Goal: Task Accomplishment & Management: Use online tool/utility

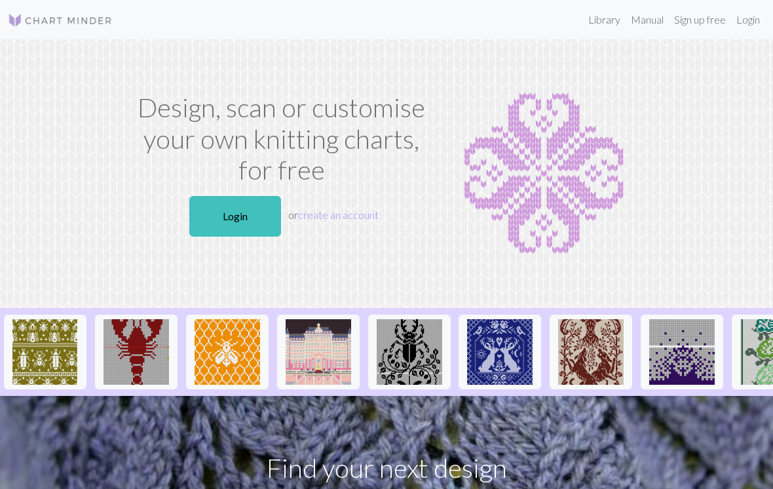
click at [248, 221] on link "Login" at bounding box center [235, 216] width 92 height 41
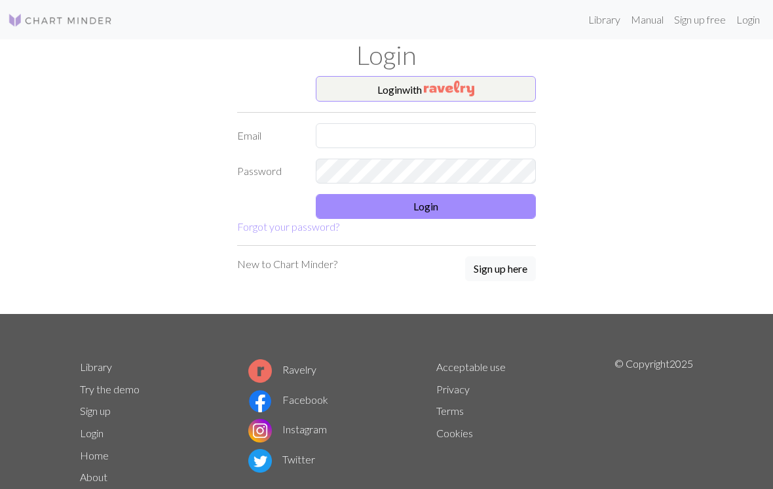
click at [475, 81] on img "button" at bounding box center [449, 89] width 50 height 16
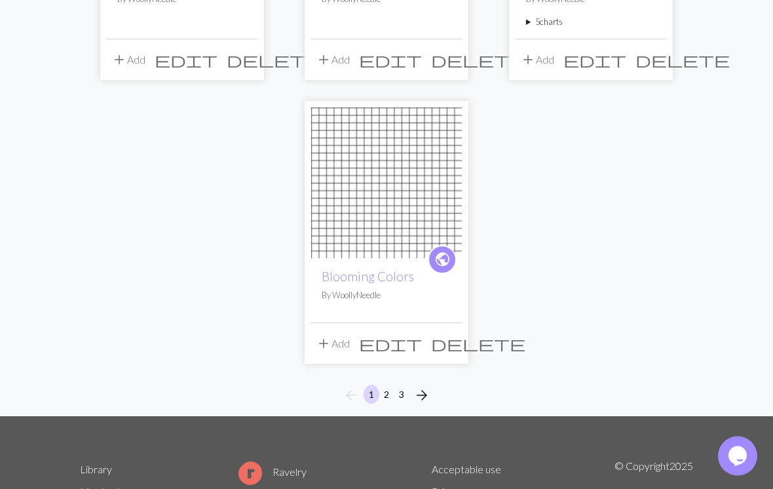
scroll to position [1555, 0]
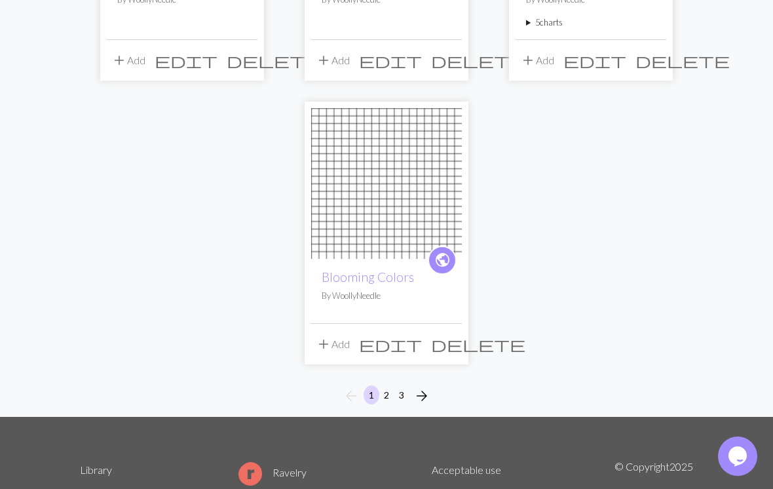
click at [388, 394] on button "2" at bounding box center [387, 394] width 16 height 19
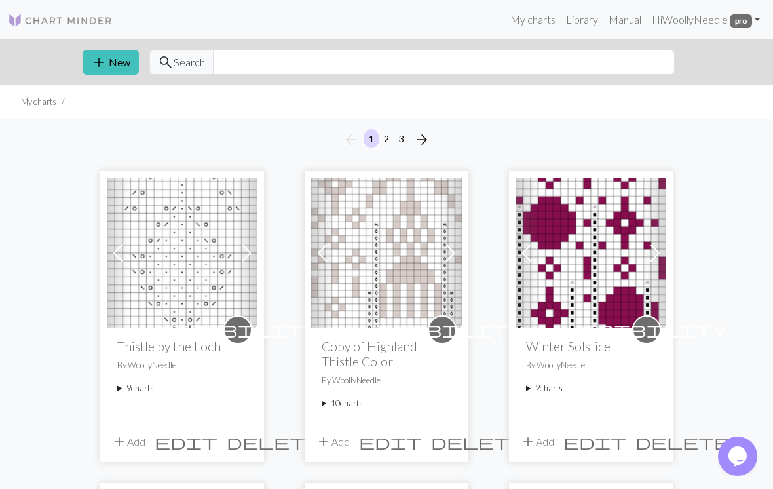
click at [149, 385] on summary "9 charts" at bounding box center [182, 388] width 130 height 12
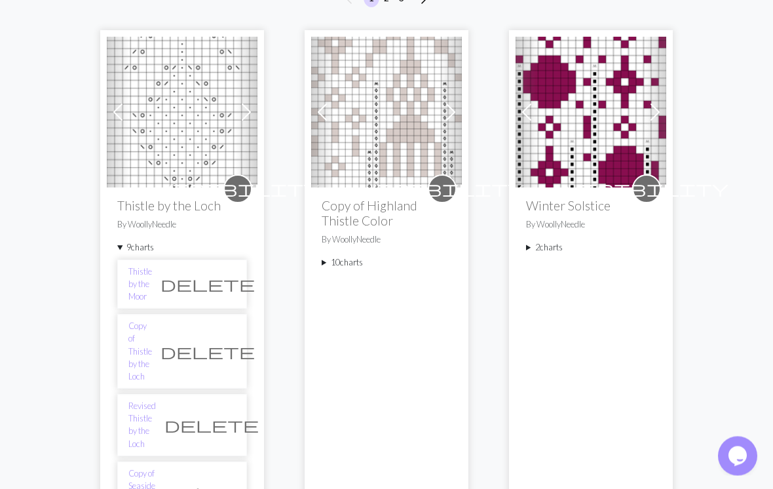
scroll to position [146, 0]
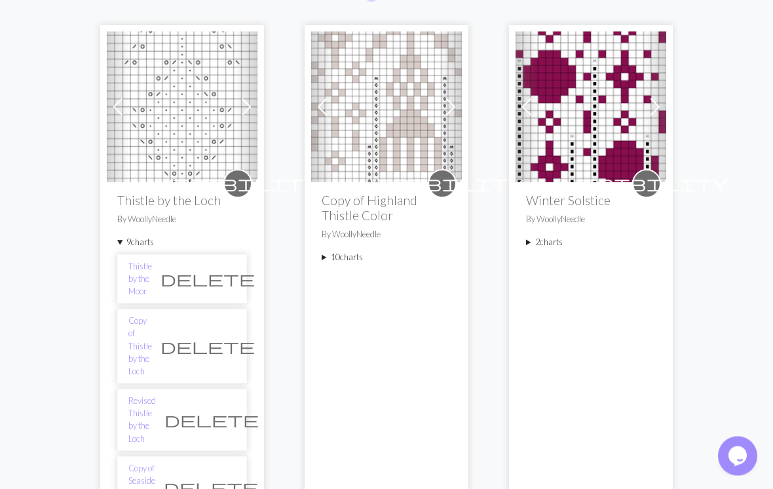
click at [155, 463] on link "Copy of Seaside Shawl Lupine" at bounding box center [141, 488] width 27 height 50
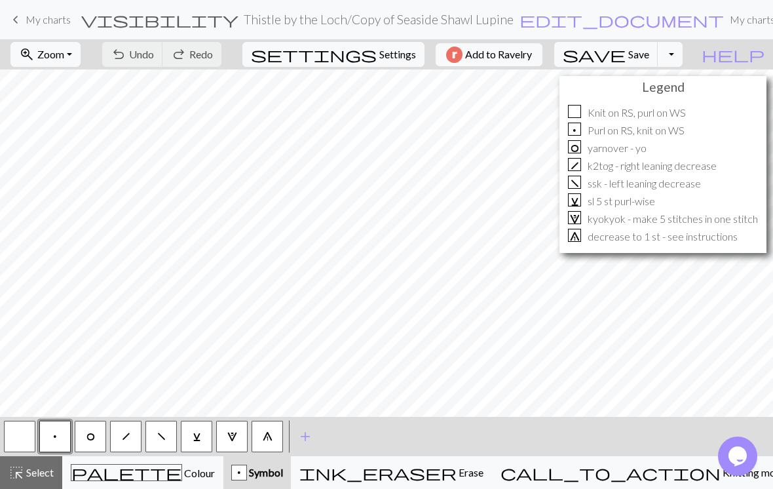
click at [81, 49] on button "zoom_in Zoom Zoom" at bounding box center [45, 54] width 70 height 25
click at [106, 80] on button "Fit all" at bounding box center [63, 83] width 104 height 21
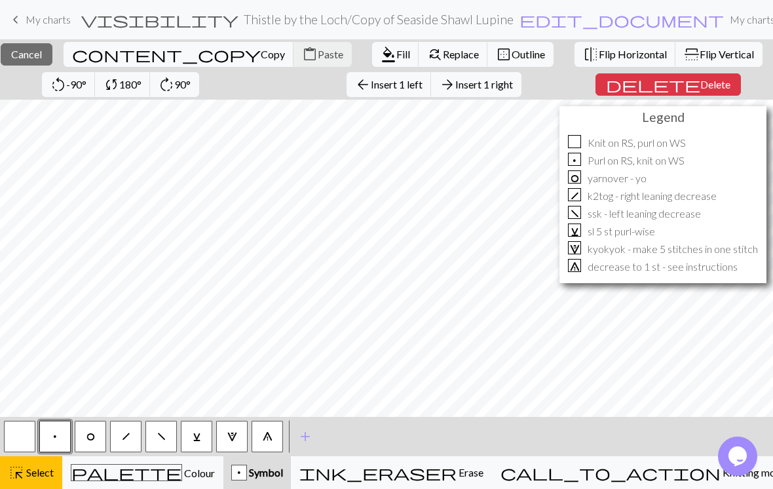
click at [513, 90] on span "Insert 1 right" at bounding box center [485, 84] width 58 height 12
click at [513, 86] on span "Insert 1 right" at bounding box center [485, 84] width 58 height 12
click at [513, 87] on span "Insert 1 right" at bounding box center [485, 84] width 58 height 12
click at [522, 91] on button "arrow_forward Insert 1 right" at bounding box center [476, 84] width 90 height 25
click at [513, 87] on span "Insert 1 right" at bounding box center [485, 84] width 58 height 12
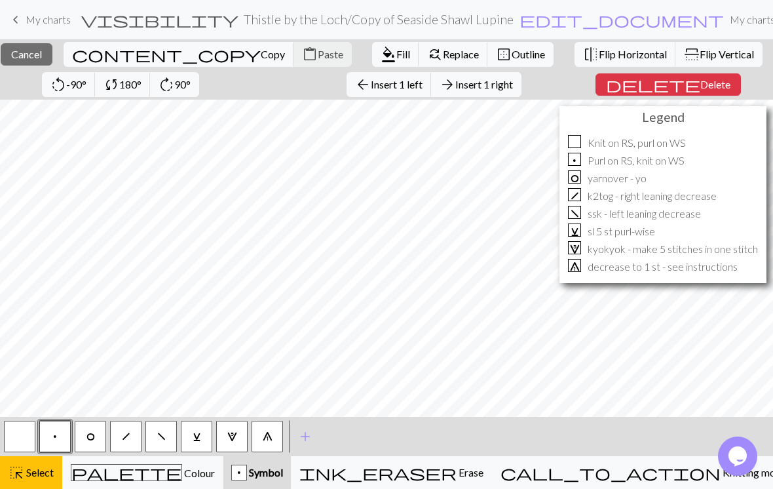
click at [513, 89] on span "Insert 1 right" at bounding box center [485, 84] width 58 height 12
click at [520, 88] on span "Insert 1 below" at bounding box center [488, 84] width 64 height 12
click at [520, 81] on span "Insert 1 below" at bounding box center [488, 84] width 64 height 12
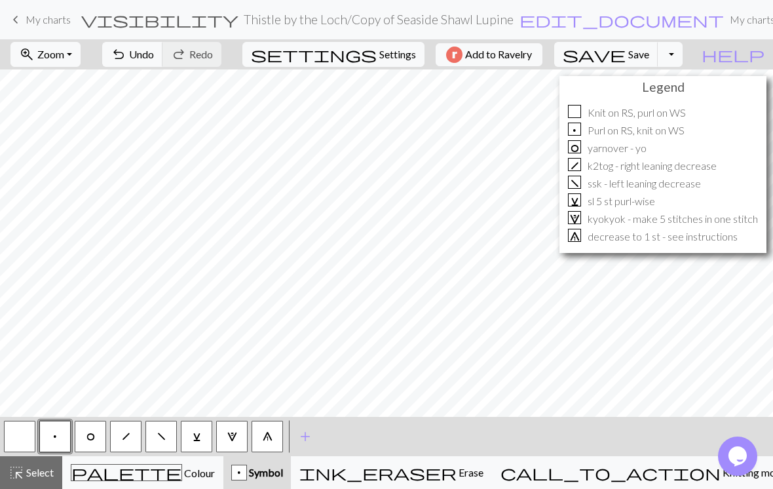
click at [81, 51] on button "zoom_in Zoom Zoom" at bounding box center [45, 54] width 70 height 25
click at [100, 86] on button "Fit all" at bounding box center [63, 83] width 104 height 21
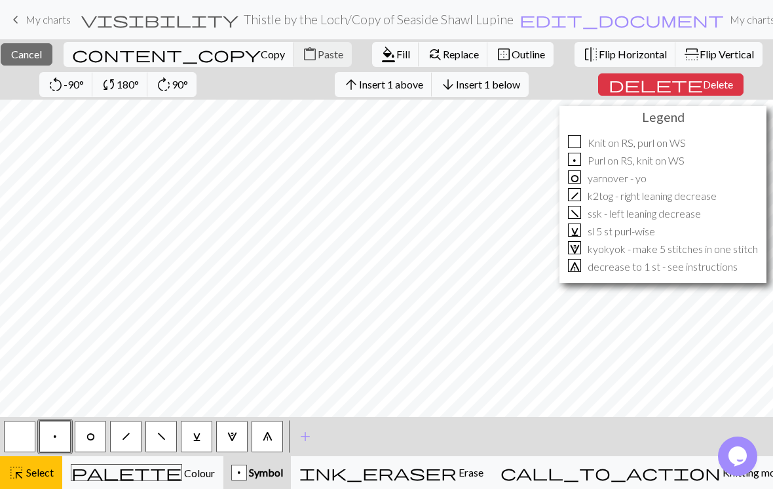
click at [520, 85] on span "Insert 1 below" at bounding box center [488, 84] width 64 height 12
click at [520, 79] on span "Insert 1 below" at bounding box center [488, 84] width 64 height 12
click at [520, 87] on span "Insert 1 below" at bounding box center [488, 84] width 64 height 12
click at [520, 85] on span "Insert 1 below" at bounding box center [488, 84] width 64 height 12
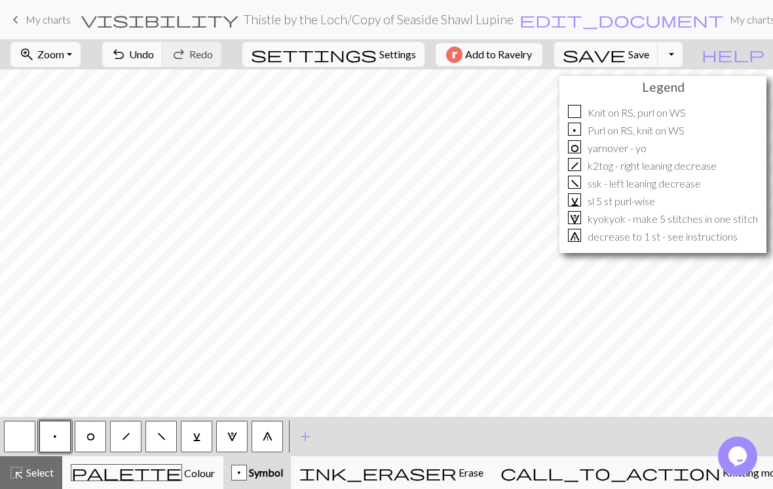
click at [81, 53] on button "zoom_in Zoom Zoom" at bounding box center [45, 54] width 70 height 25
click at [100, 79] on button "Fit all" at bounding box center [63, 83] width 104 height 21
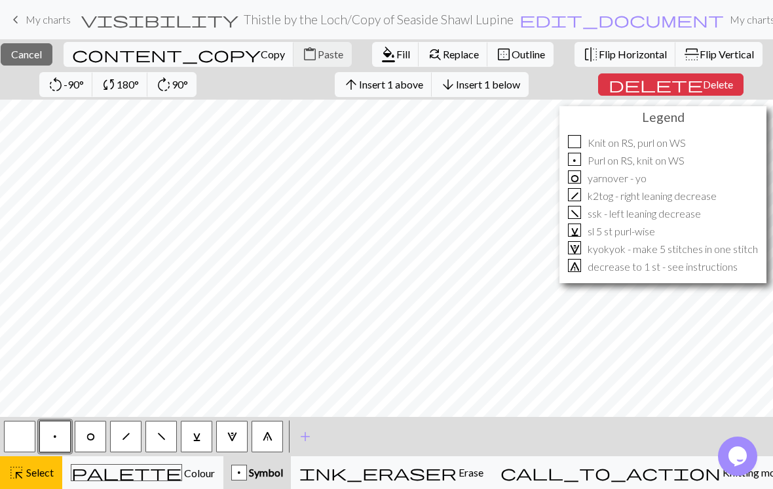
click at [711, 85] on span "Delete" at bounding box center [718, 84] width 30 height 12
click at [42, 56] on span "Cancel" at bounding box center [26, 54] width 31 height 12
click at [423, 83] on span "Insert 1 above" at bounding box center [391, 84] width 64 height 12
click at [423, 84] on span "Insert 1 above" at bounding box center [391, 84] width 64 height 12
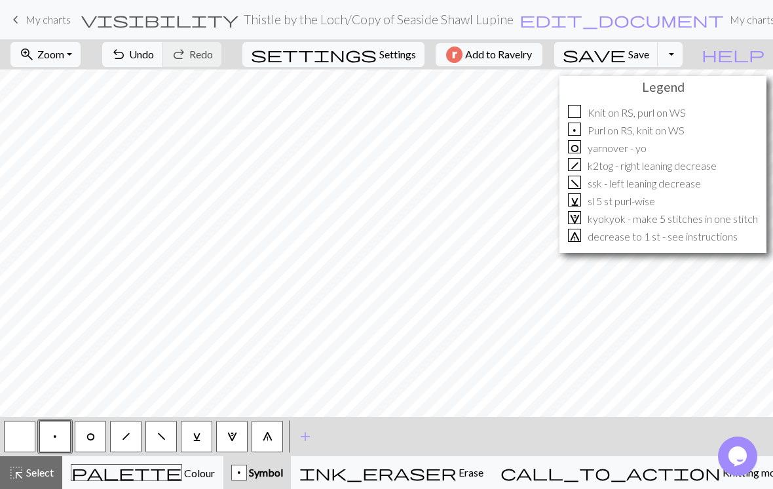
click at [103, 437] on button "O" at bounding box center [90, 436] width 31 height 31
click at [132, 423] on button "h" at bounding box center [125, 436] width 31 height 31
click at [168, 432] on button "f" at bounding box center [161, 436] width 31 height 31
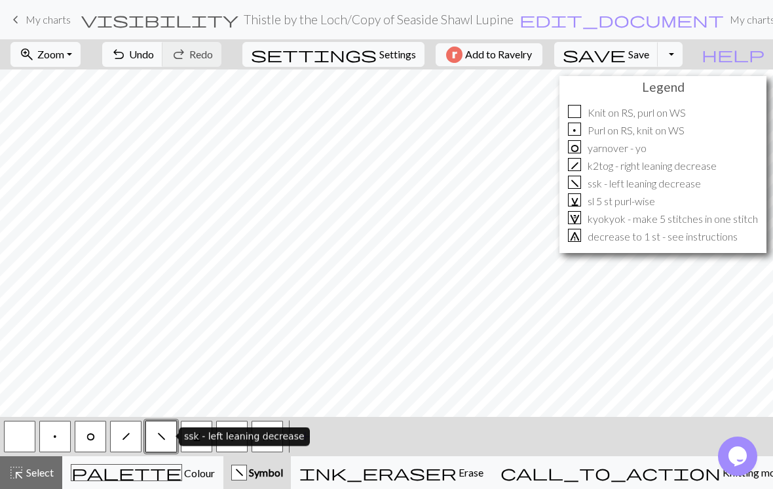
click at [63, 434] on button "p" at bounding box center [54, 436] width 31 height 31
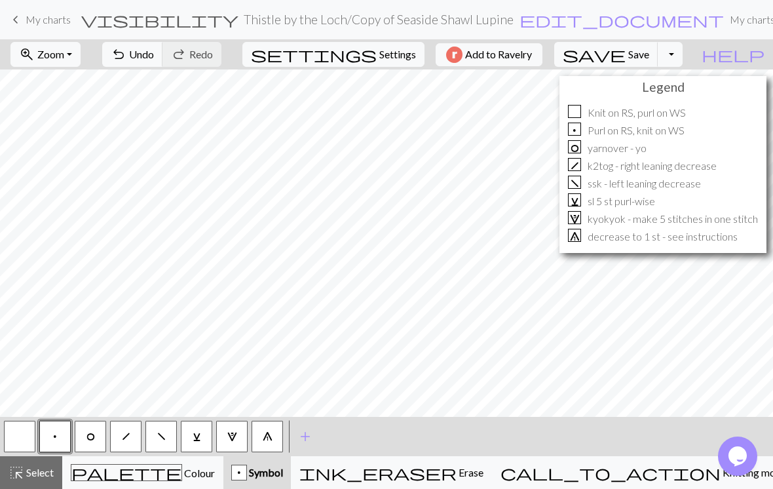
click at [683, 54] on button "Toggle Dropdown" at bounding box center [670, 54] width 25 height 25
click at [664, 104] on button "save_alt Download" at bounding box center [574, 104] width 216 height 21
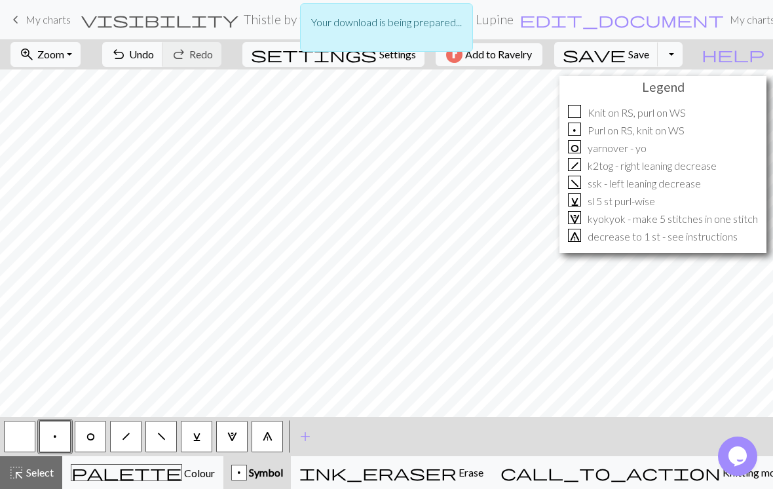
click at [699, 58] on div "Your download is being prepared..." at bounding box center [386, 31] width 773 height 62
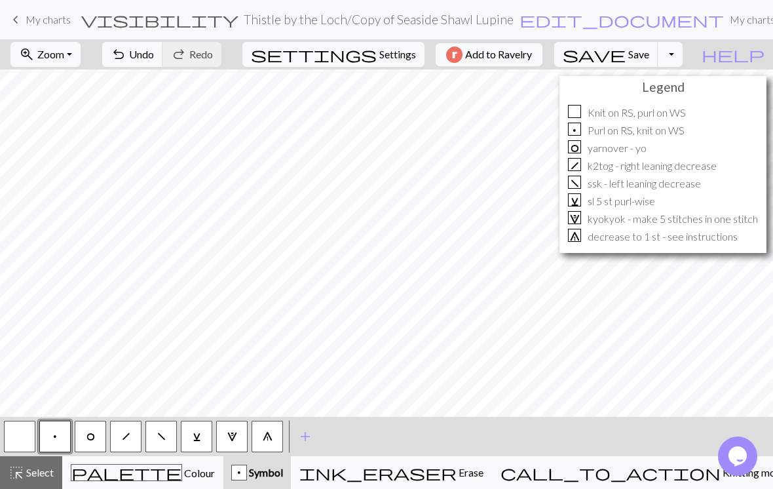
click at [725, 13] on link "My charts" at bounding box center [753, 20] width 56 height 26
click at [683, 52] on button "Toggle Dropdown" at bounding box center [670, 54] width 25 height 25
click at [520, 18] on span "edit_document" at bounding box center [622, 19] width 205 height 18
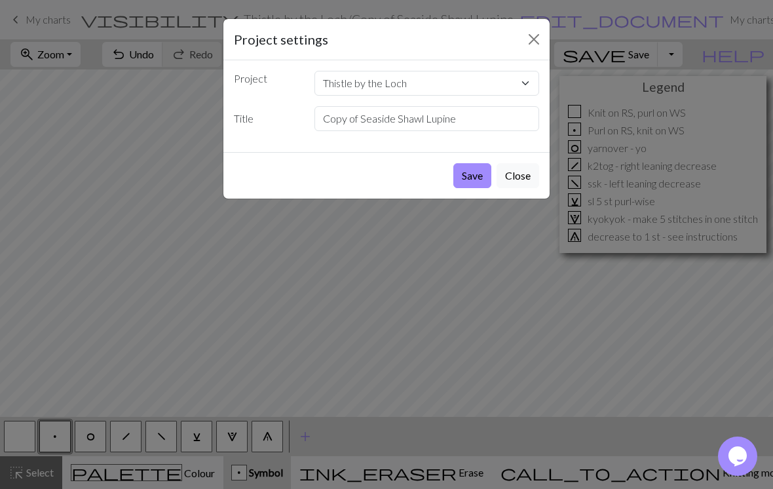
click at [478, 181] on button "Save" at bounding box center [473, 175] width 38 height 25
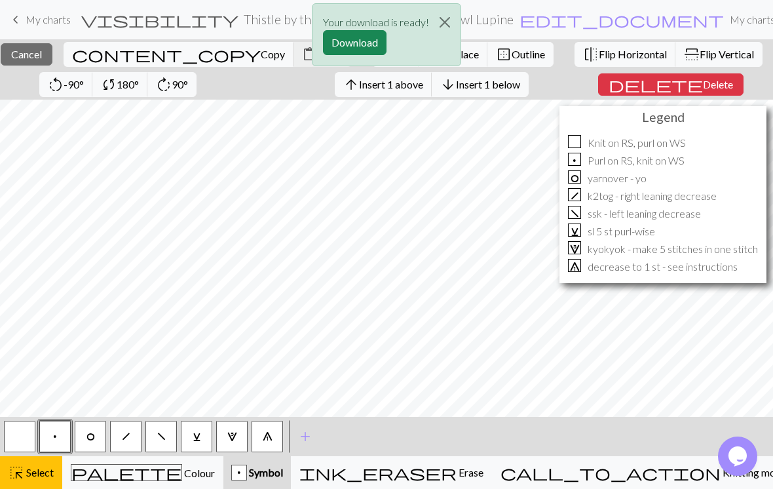
click at [45, 51] on div "Your download is ready! Download" at bounding box center [386, 38] width 773 height 77
click at [57, 48] on div "Your download is ready! Download" at bounding box center [386, 38] width 773 height 77
click at [54, 45] on div "Your download is ready! Download" at bounding box center [386, 38] width 773 height 77
click at [449, 22] on button "Close" at bounding box center [444, 22] width 31 height 37
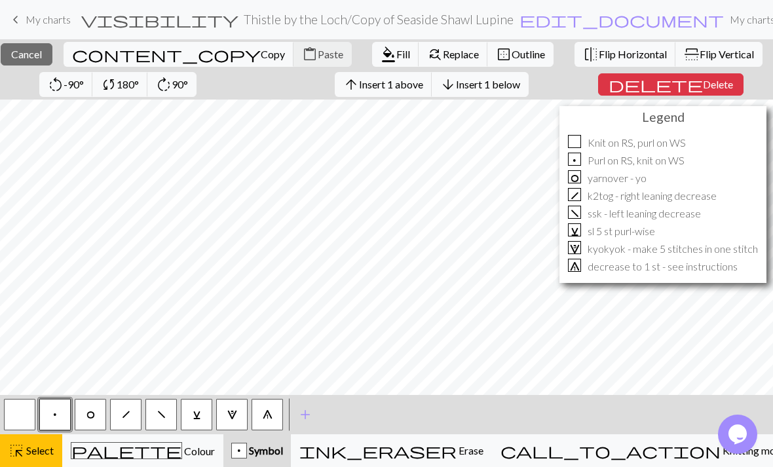
click at [52, 45] on button "close Cancel" at bounding box center [27, 54] width 52 height 22
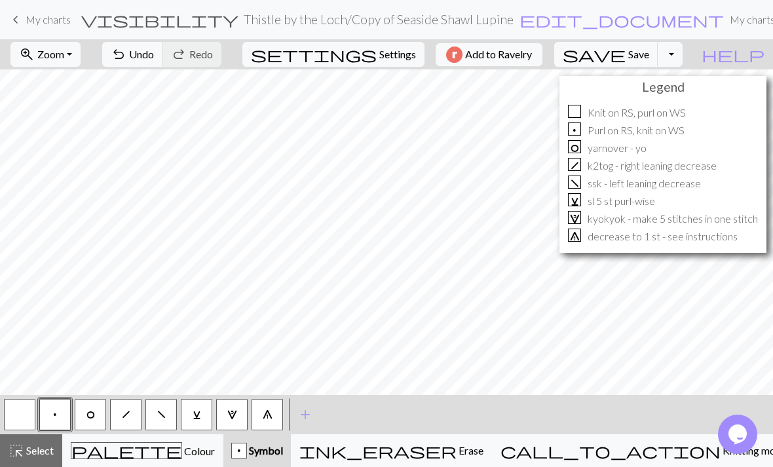
click at [81, 52] on button "zoom_in Zoom Zoom" at bounding box center [45, 54] width 70 height 25
click at [102, 81] on button "Fit all" at bounding box center [63, 83] width 104 height 21
click at [60, 408] on button "p" at bounding box center [54, 414] width 31 height 31
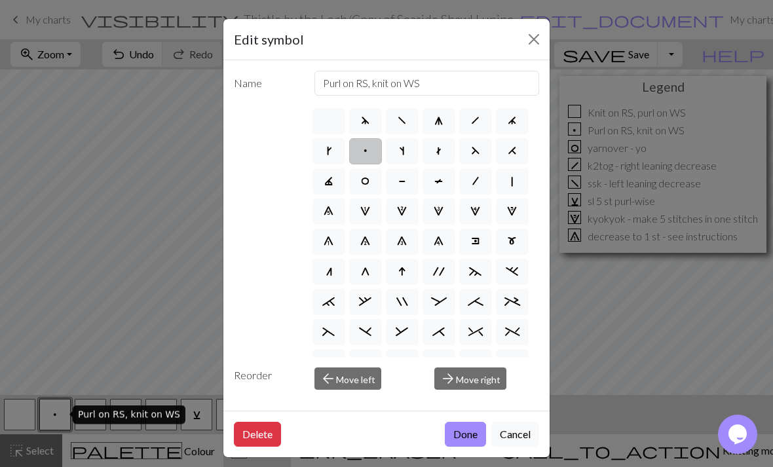
click at [533, 35] on button "Close" at bounding box center [534, 39] width 21 height 21
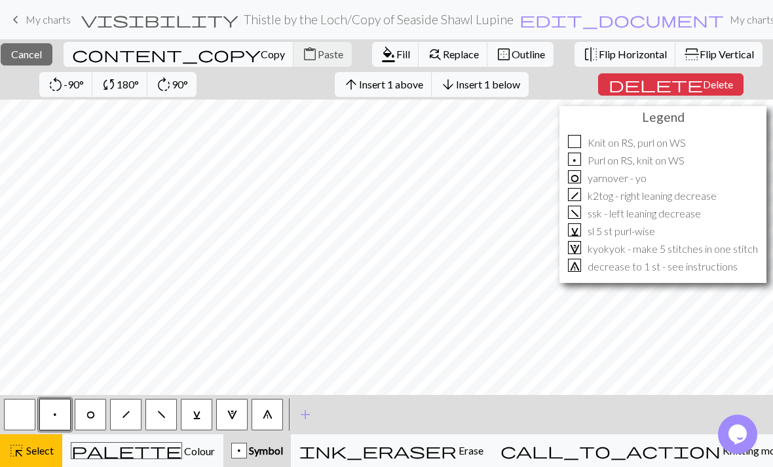
click at [42, 50] on span "Cancel" at bounding box center [26, 54] width 31 height 12
click at [513, 84] on span "Insert 1 right" at bounding box center [485, 84] width 58 height 12
click at [707, 83] on span "Delete" at bounding box center [716, 84] width 30 height 12
click at [423, 83] on span "Insert 1 left" at bounding box center [397, 84] width 52 height 12
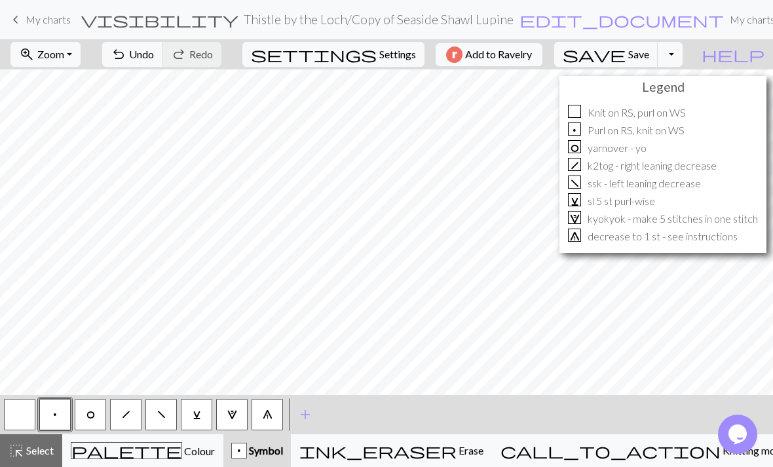
click at [81, 54] on button "zoom_in Zoom Zoom" at bounding box center [45, 54] width 70 height 25
click at [110, 83] on button "Fit all" at bounding box center [63, 83] width 104 height 21
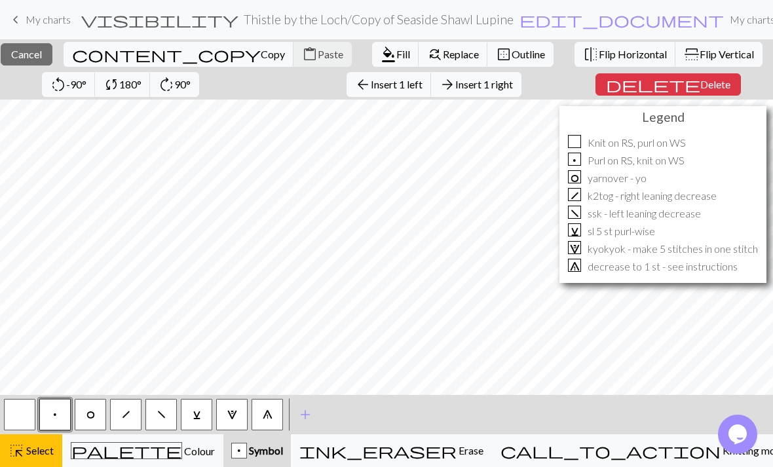
click at [702, 84] on span "Delete" at bounding box center [716, 84] width 30 height 12
click at [42, 54] on span "Cancel" at bounding box center [26, 54] width 31 height 12
click at [703, 94] on button "delete Delete" at bounding box center [669, 84] width 146 height 22
click at [423, 81] on span "Insert 1 left" at bounding box center [397, 84] width 52 height 12
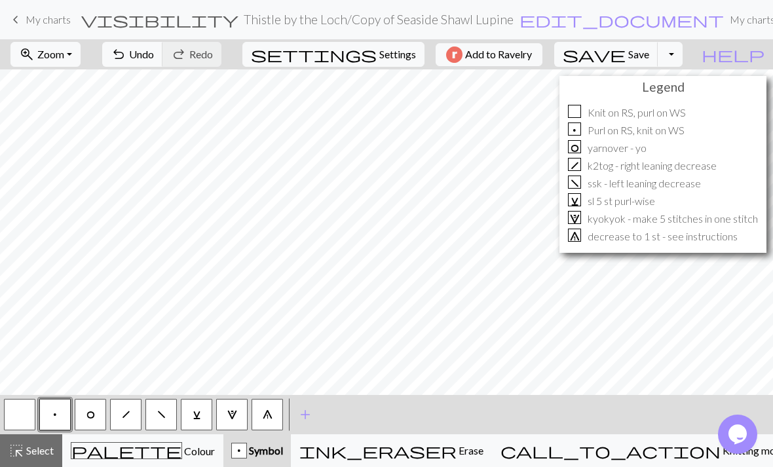
click at [22, 411] on button "button" at bounding box center [19, 414] width 31 height 31
click at [63, 408] on button "p" at bounding box center [54, 414] width 31 height 31
click at [520, 14] on span "edit_document" at bounding box center [622, 19] width 205 height 18
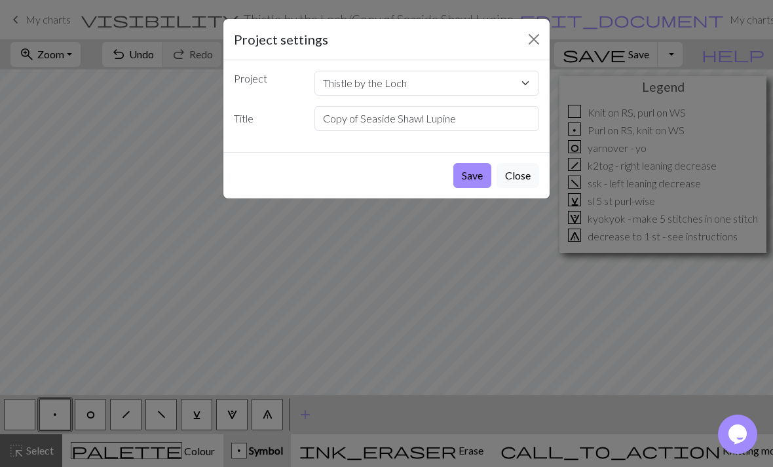
click at [478, 174] on button "Save" at bounding box center [473, 175] width 38 height 25
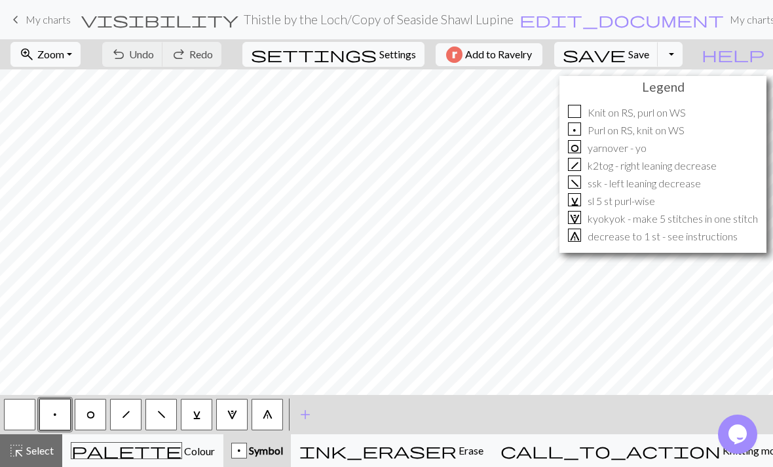
click at [520, 14] on span "edit_document" at bounding box center [622, 19] width 205 height 18
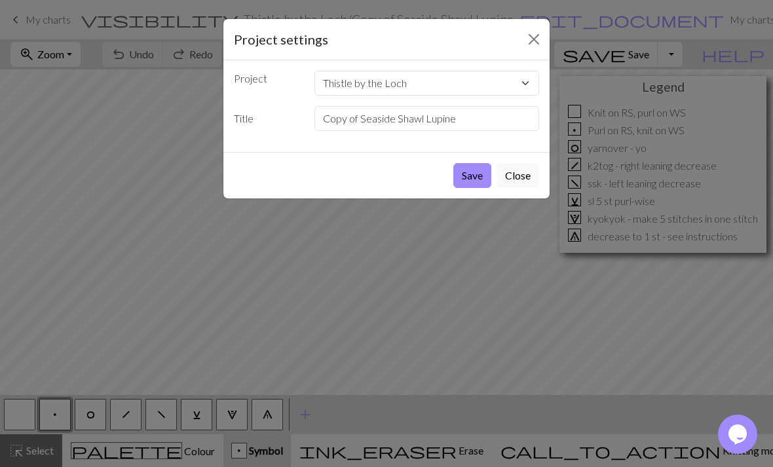
click at [473, 181] on button "Save" at bounding box center [473, 175] width 38 height 25
